Goal: Information Seeking & Learning: Learn about a topic

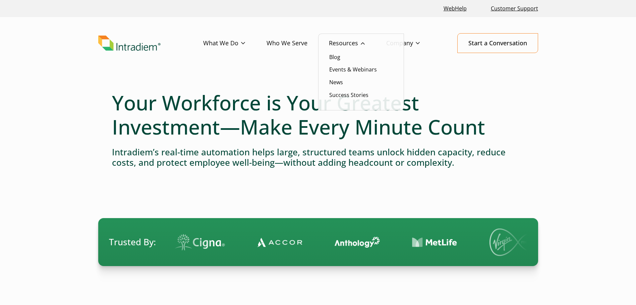
click at [343, 81] on li "News" at bounding box center [361, 82] width 64 height 9
click at [342, 81] on link "News" at bounding box center [336, 81] width 14 height 7
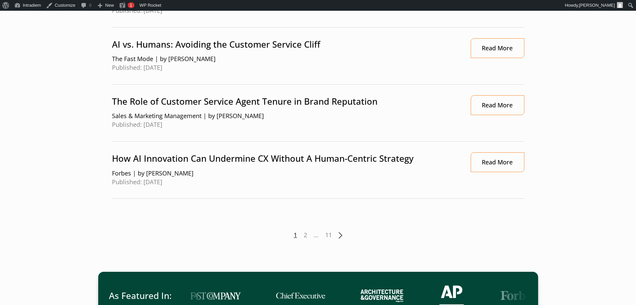
scroll to position [771, 0]
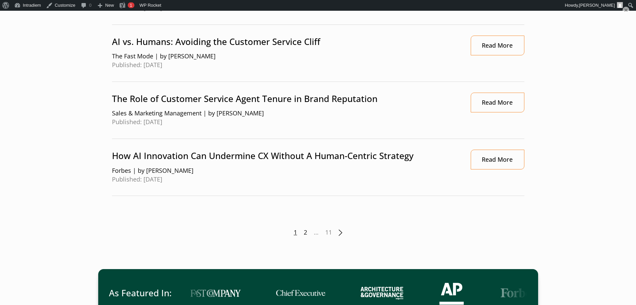
click at [306, 231] on link "2" at bounding box center [305, 232] width 3 height 9
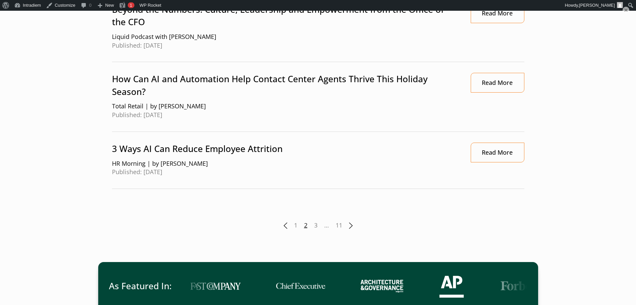
scroll to position [804, 0]
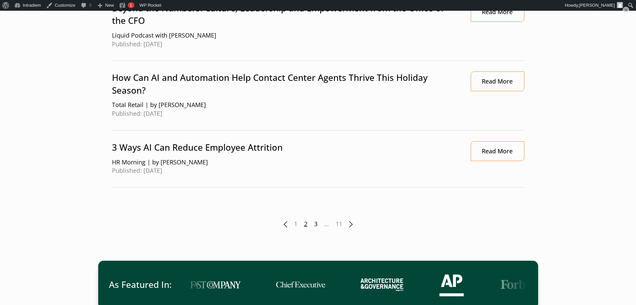
click at [314, 223] on link "3" at bounding box center [315, 223] width 3 height 9
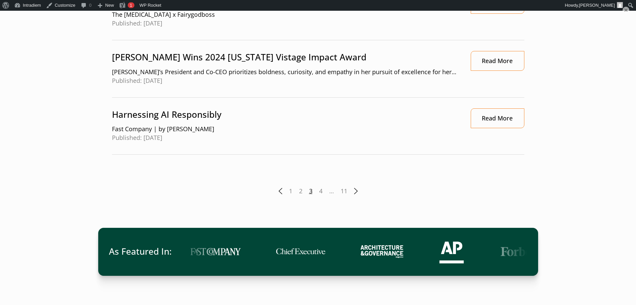
scroll to position [765, 0]
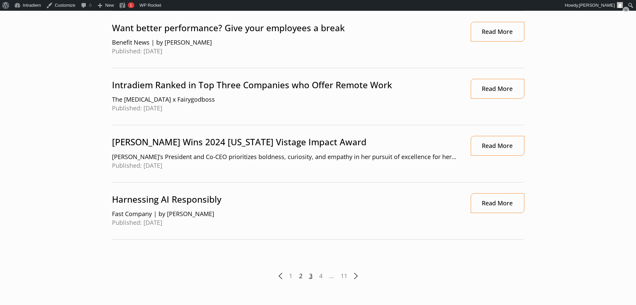
click at [301, 275] on link "2" at bounding box center [300, 275] width 3 height 9
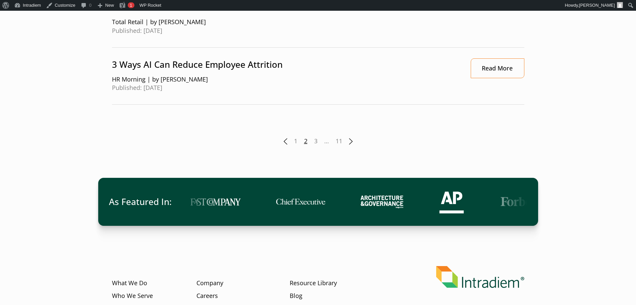
scroll to position [786, 0]
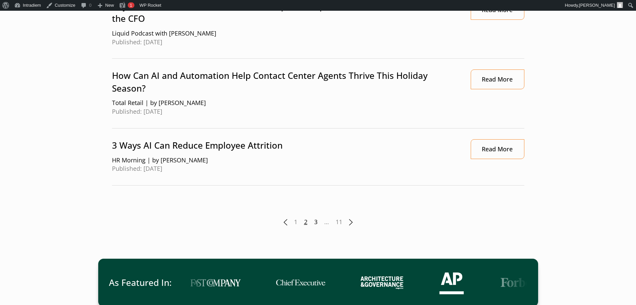
click at [314, 221] on div "Previous 1 2 3 … 11 Next" at bounding box center [318, 221] width 412 height 9
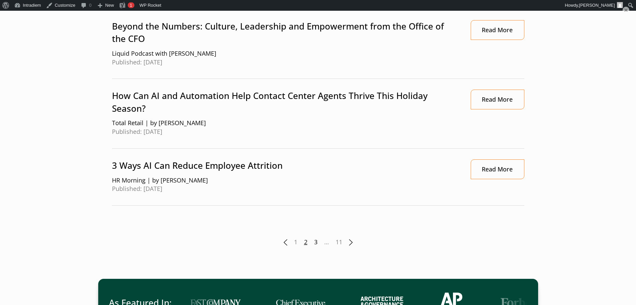
click at [316, 243] on link "3" at bounding box center [315, 242] width 3 height 9
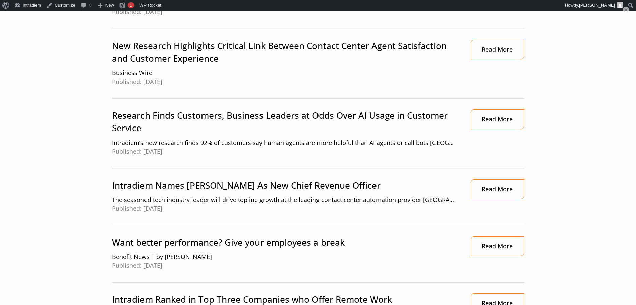
scroll to position [536, 0]
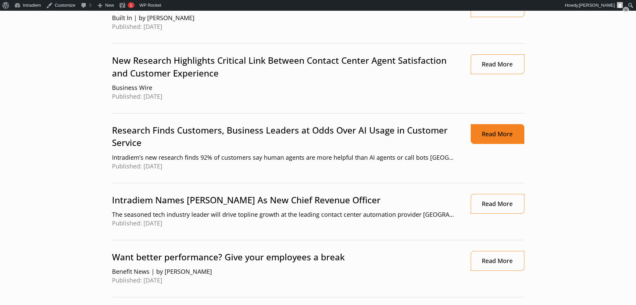
click at [497, 138] on link "Read More" at bounding box center [497, 134] width 54 height 20
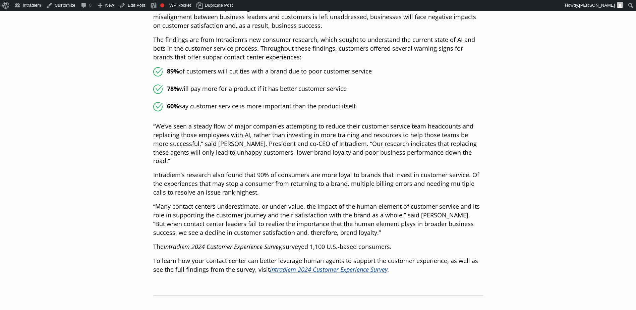
scroll to position [268, 0]
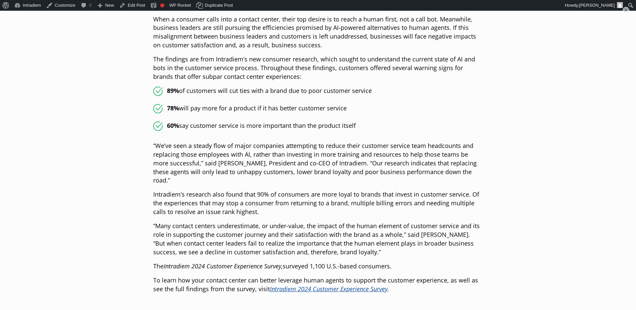
click at [309, 259] on div "Intradiem’s new research finds 92% of customers say human agents are more helpf…" at bounding box center [318, 252] width 330 height 598
click at [359, 284] on link "radiem 2024 Customer Experience Survey" at bounding box center [332, 288] width 111 height 8
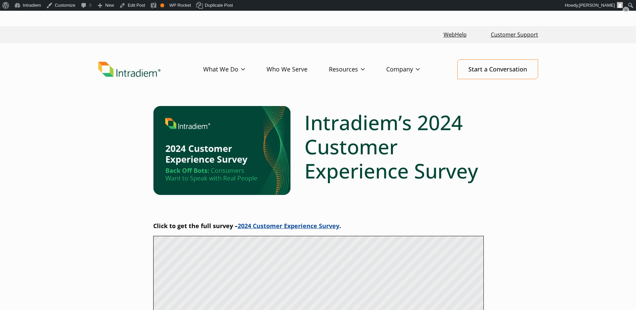
scroll to position [3, 0]
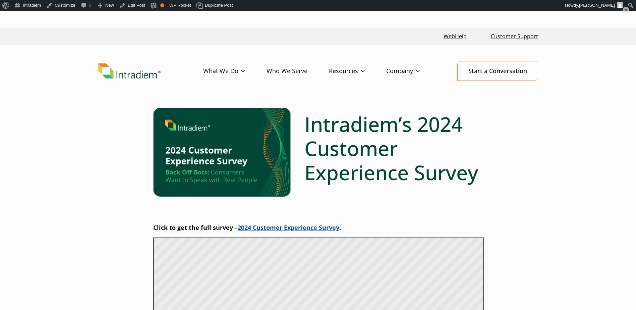
click at [276, 227] on link "2024 Customer Experience Survey" at bounding box center [289, 227] width 102 height 8
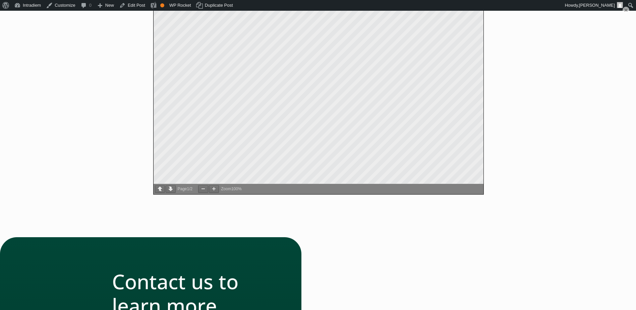
scroll to position [506, 0]
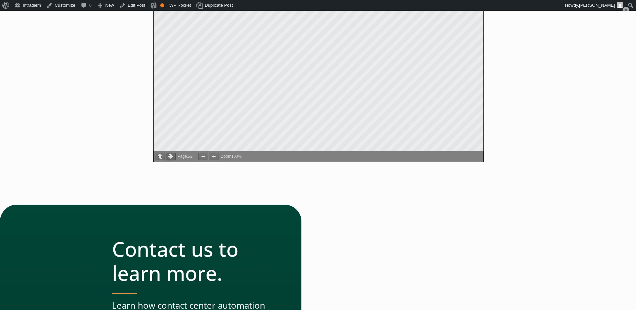
click at [171, 156] on button "button" at bounding box center [171, 156] width 10 height 8
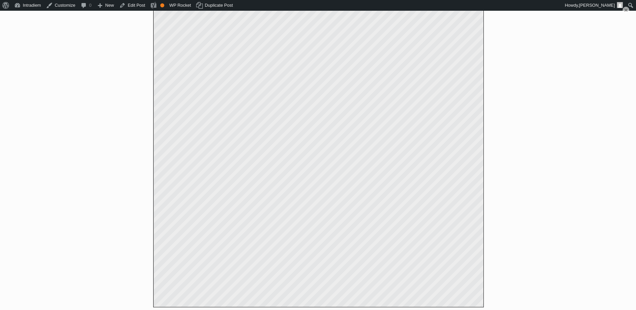
scroll to position [324, 0]
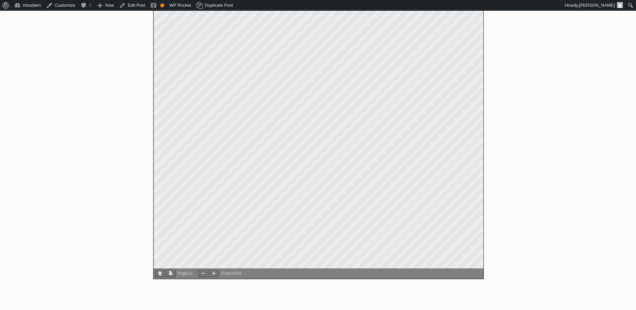
scroll to position [369, 0]
